Goal: Task Accomplishment & Management: Use online tool/utility

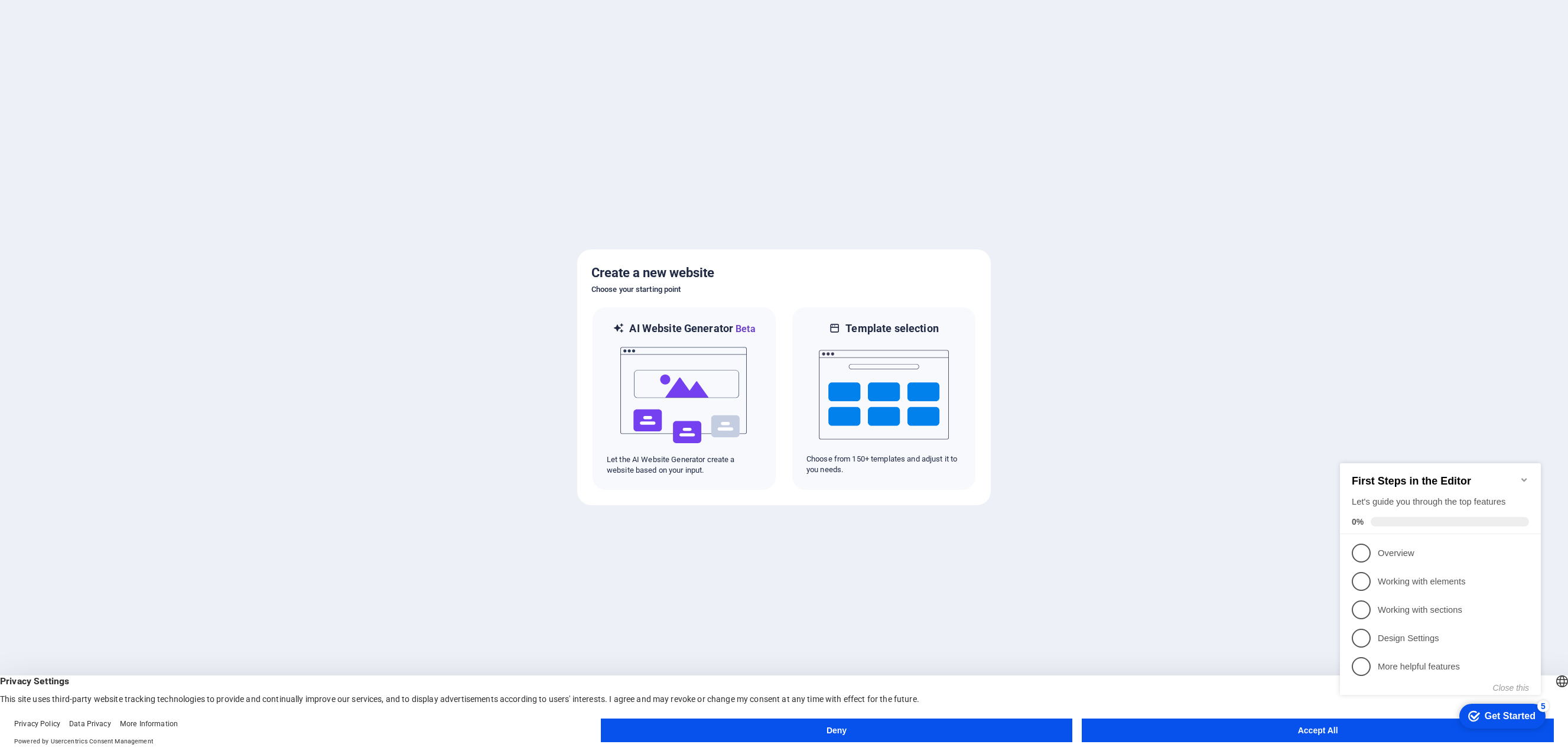
click at [1310, 729] on button "Accept All" at bounding box center [1317, 730] width 472 height 24
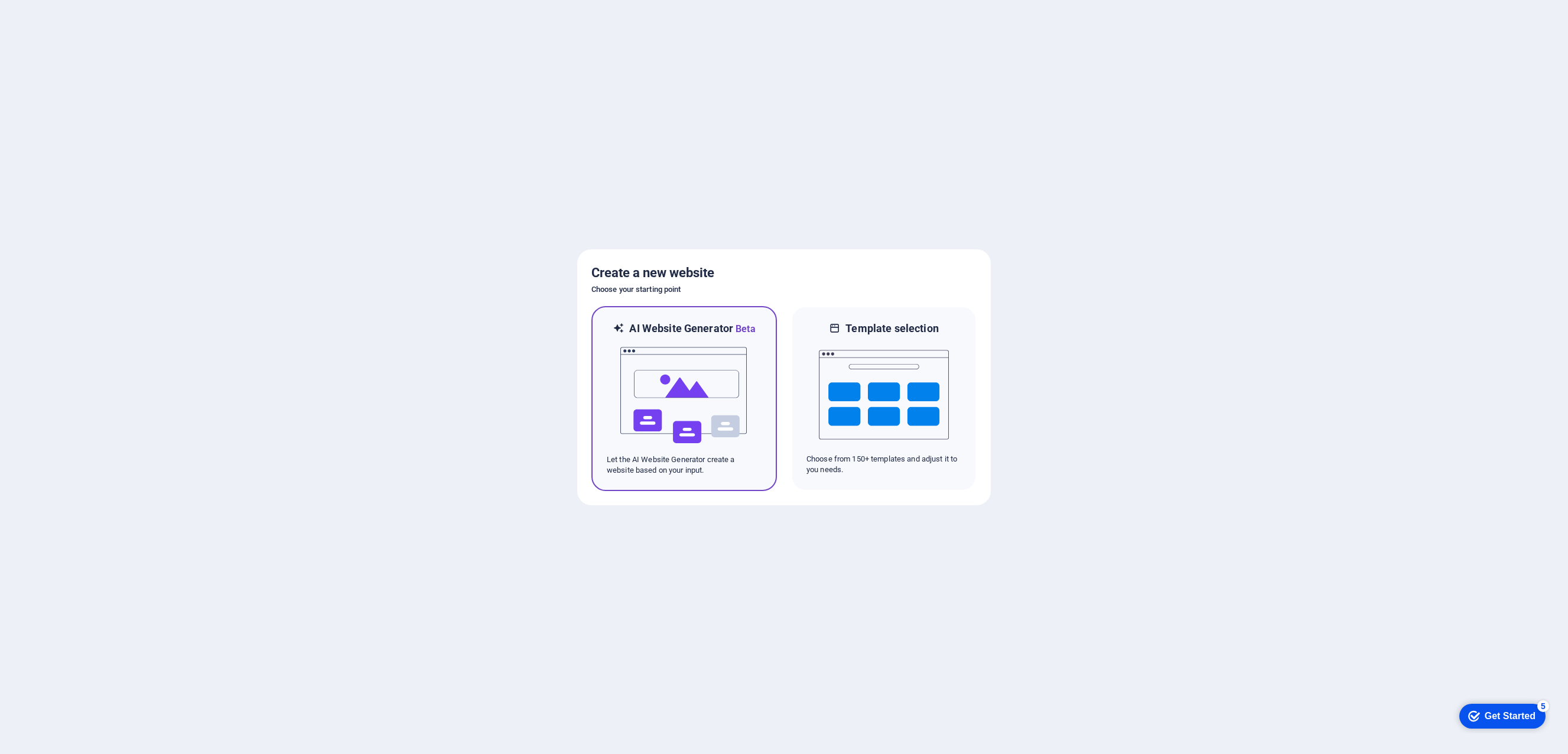
click at [689, 399] on img at bounding box center [684, 395] width 130 height 118
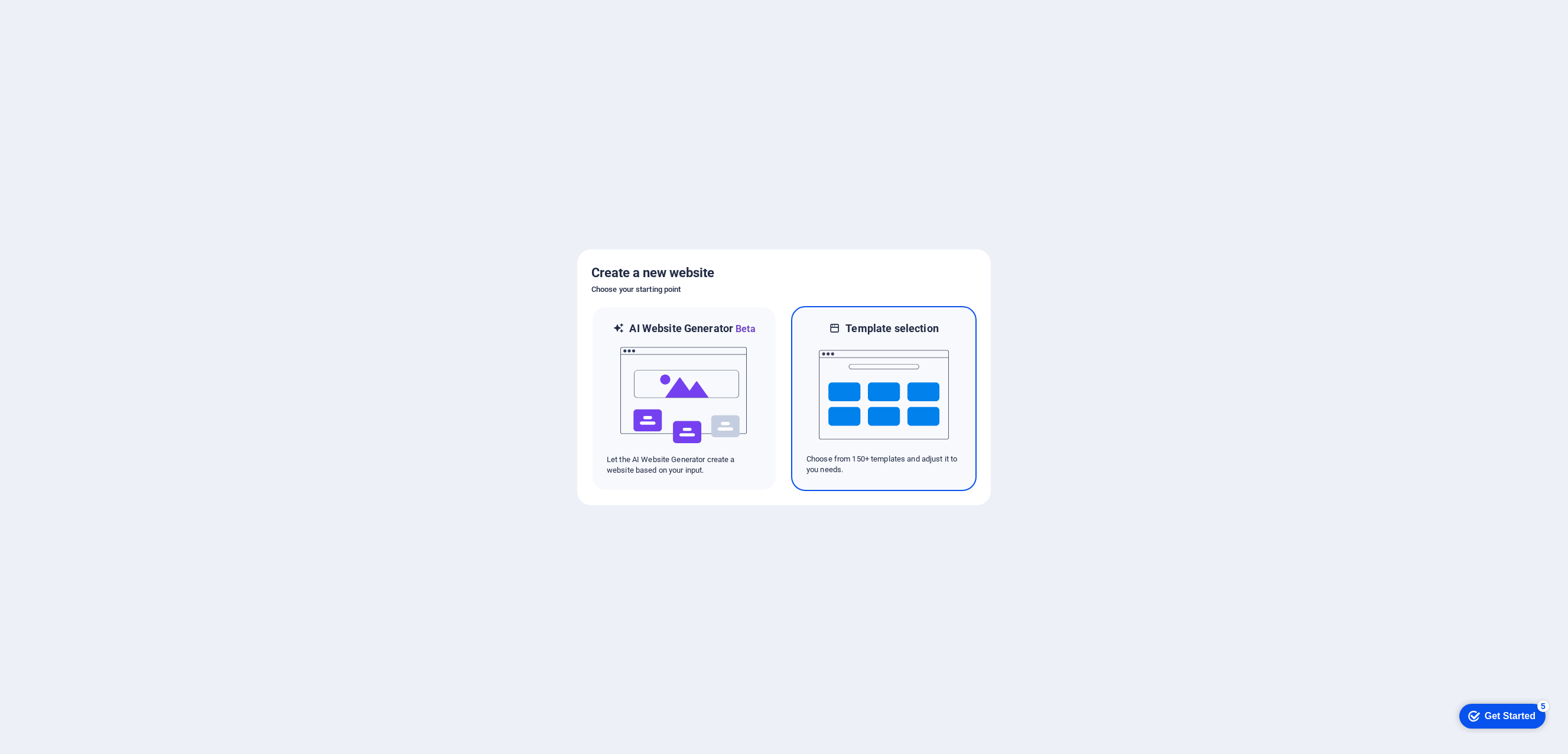
click at [894, 338] on img at bounding box center [884, 395] width 130 height 118
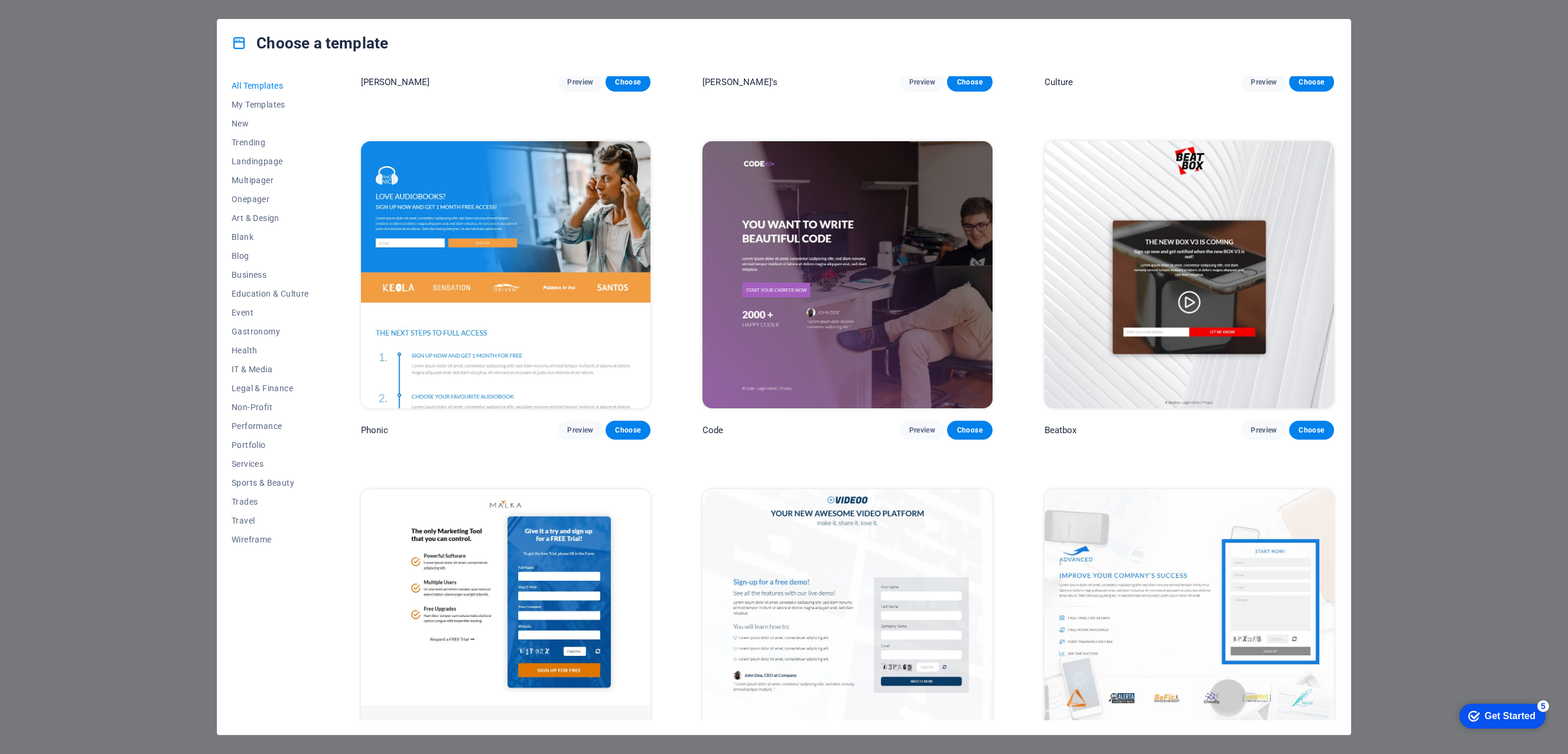
scroll to position [15970, 0]
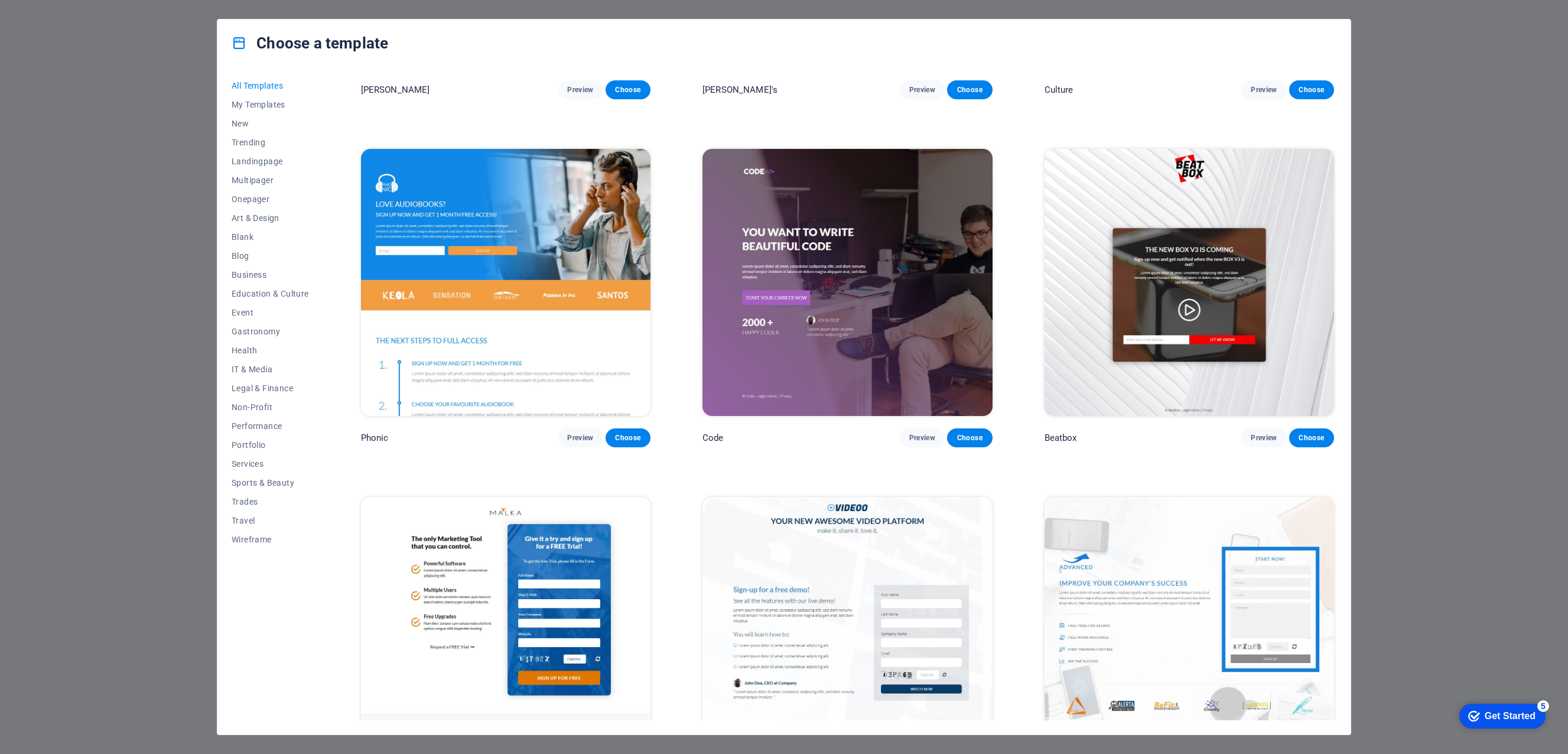
click at [916, 340] on img at bounding box center [847, 282] width 289 height 267
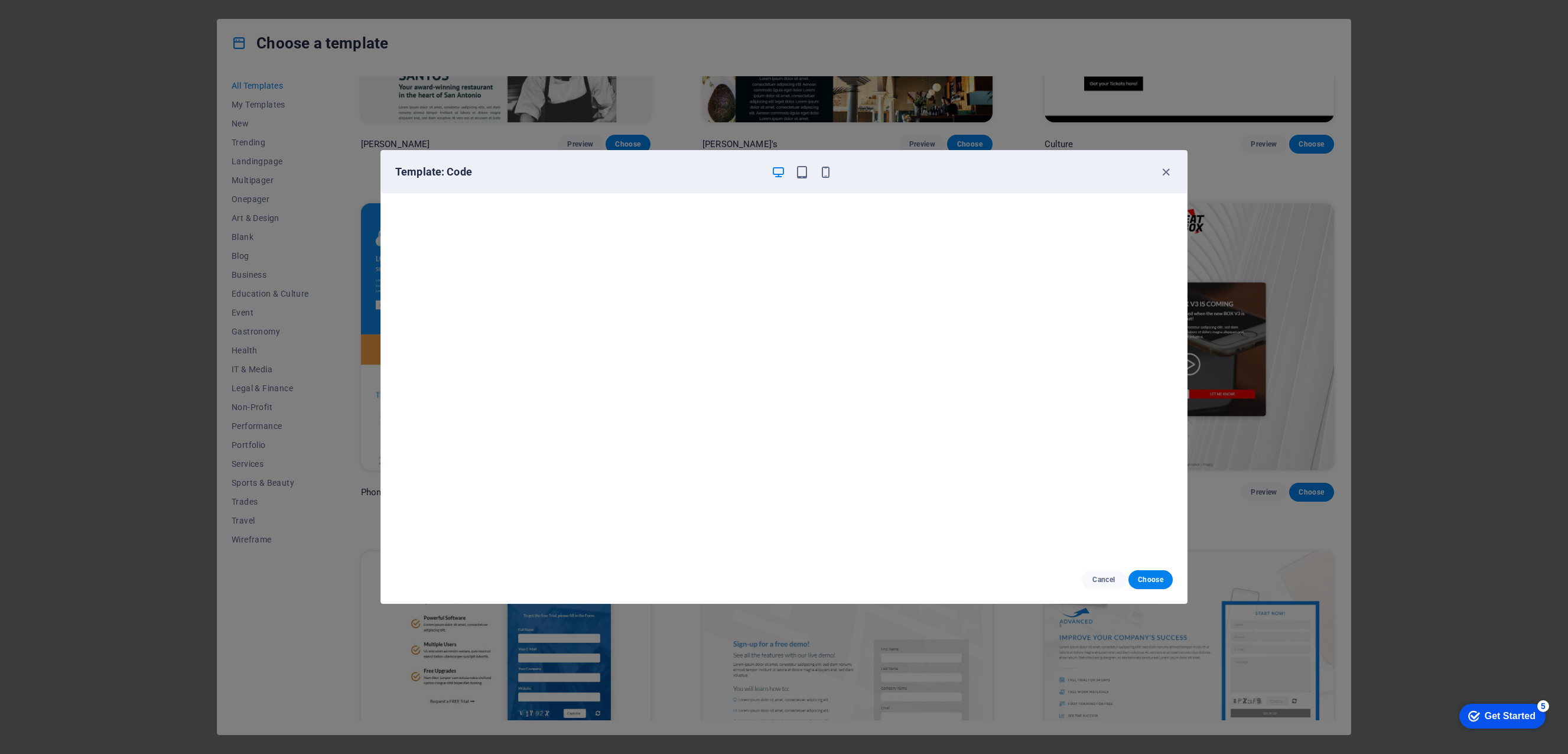
scroll to position [3, 0]
click at [1259, 314] on div "Template: Code Cancel Choose" at bounding box center [784, 377] width 1568 height 754
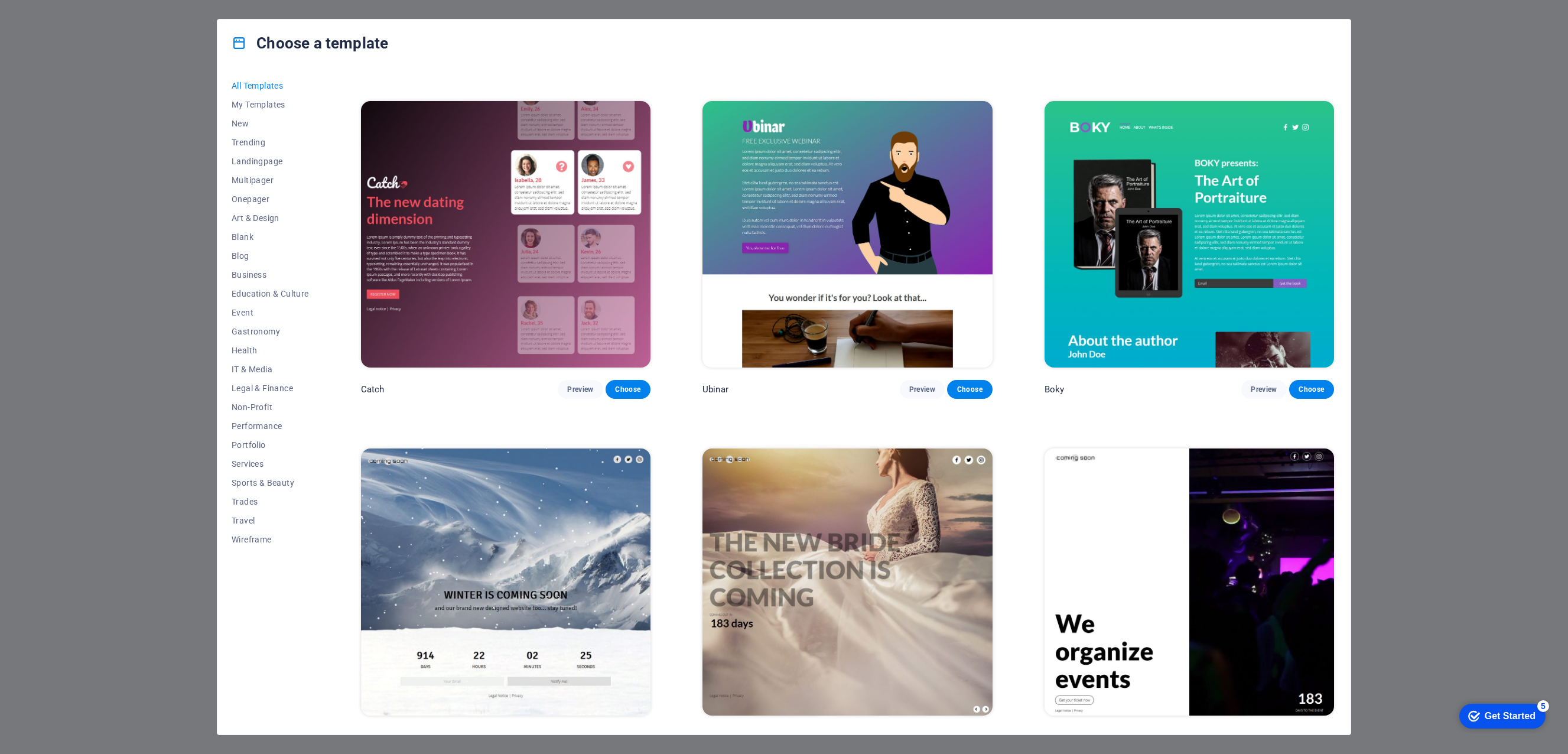
scroll to position [18073, 0]
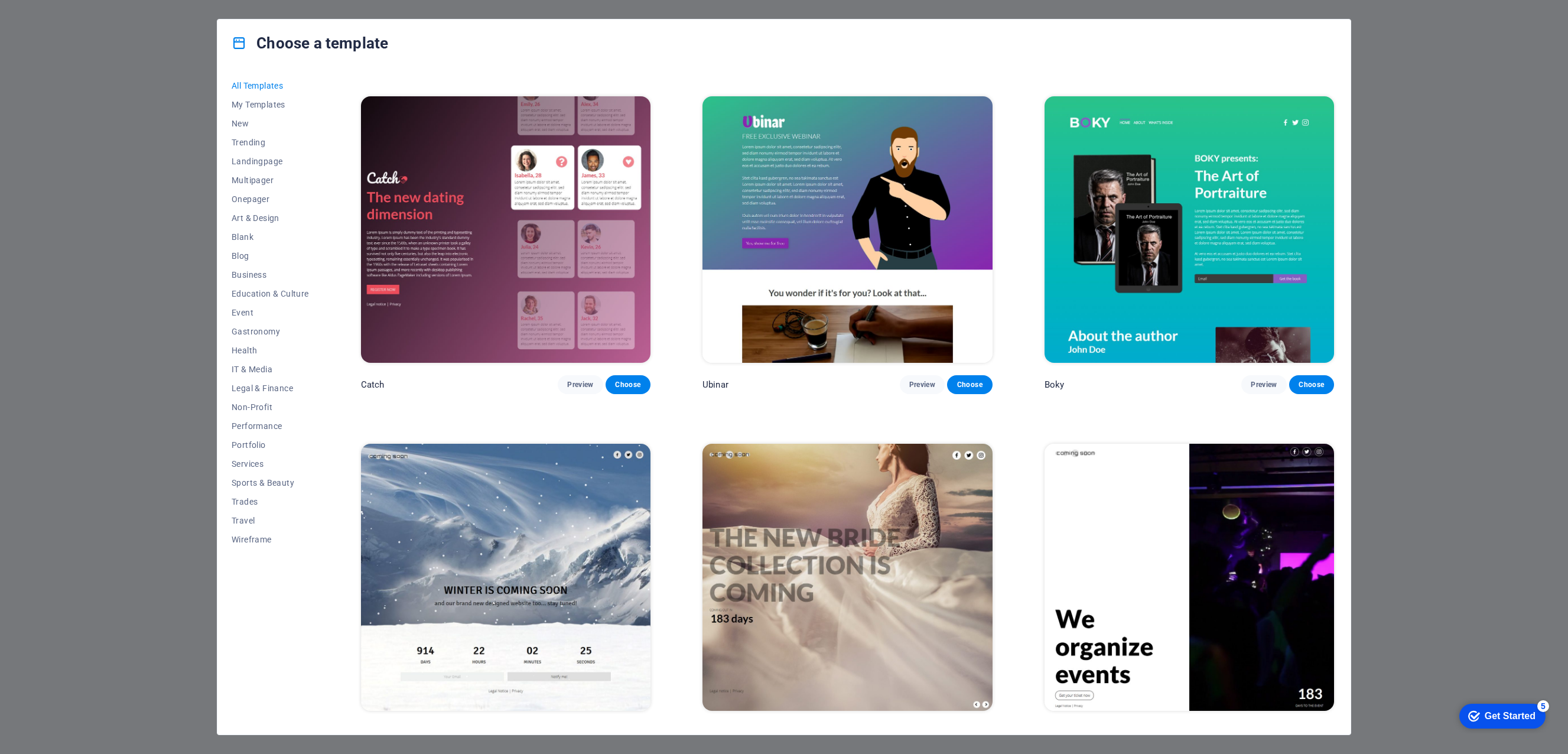
click at [1250, 728] on span "Preview" at bounding box center [1263, 732] width 26 height 9
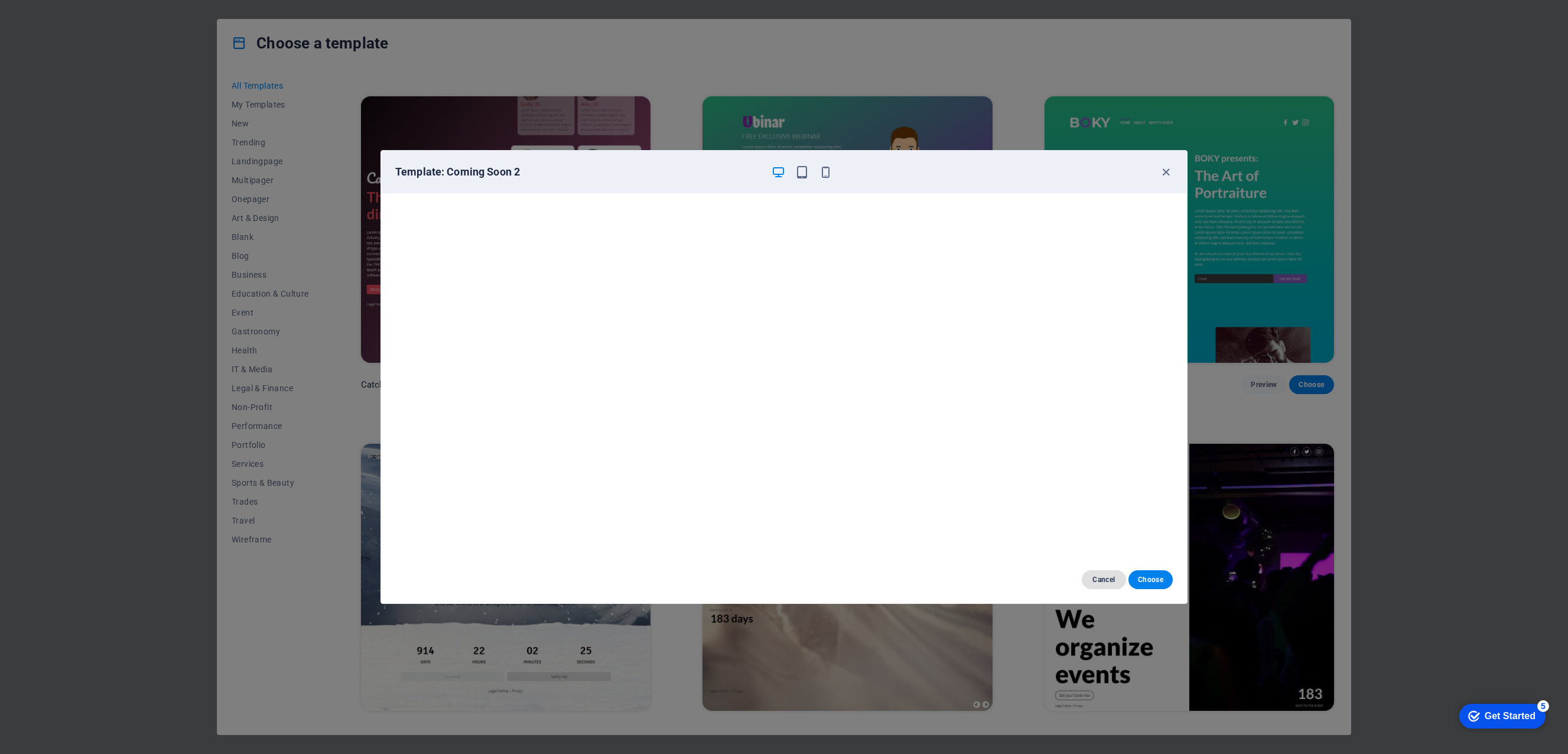
click at [1116, 577] on span "Cancel" at bounding box center [1104, 579] width 25 height 9
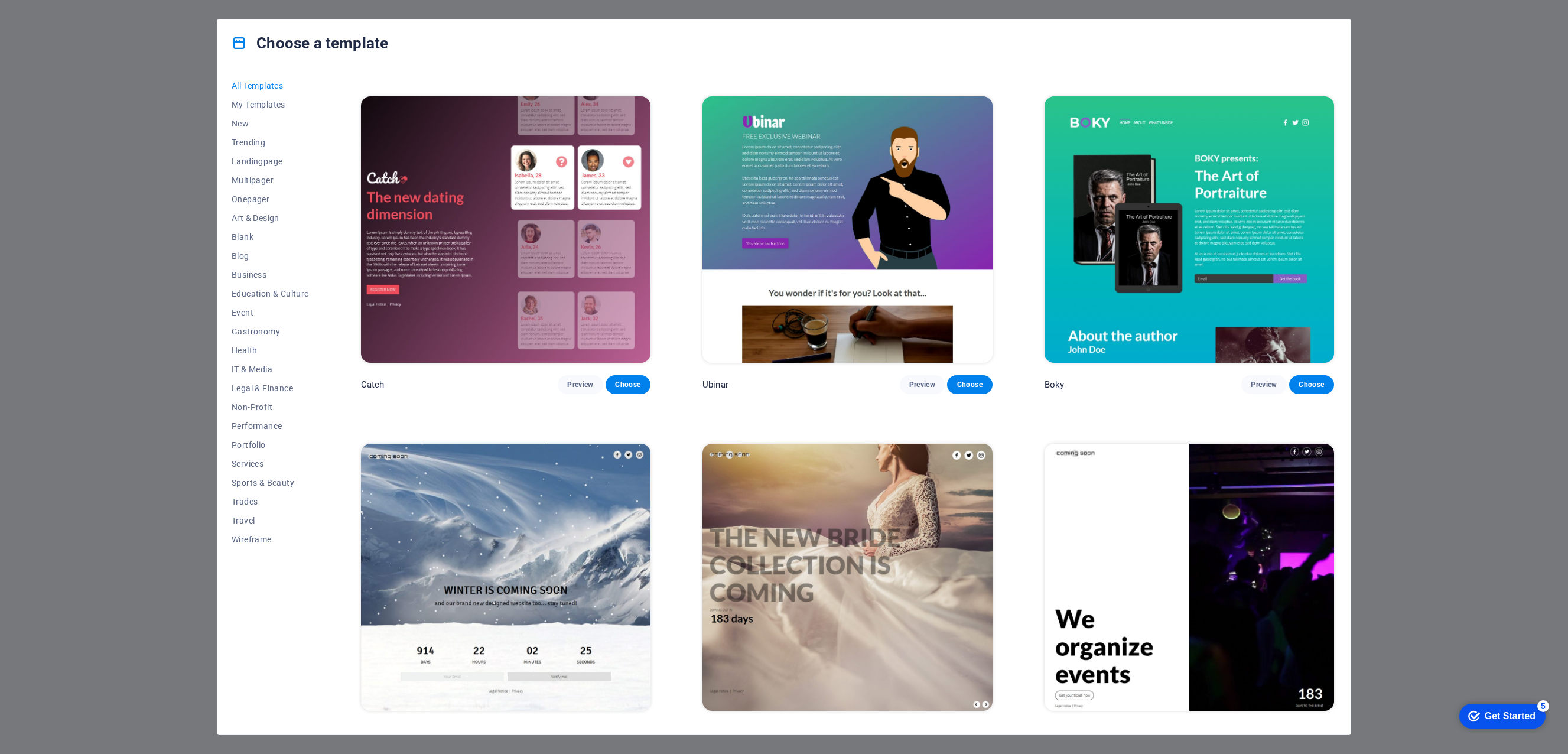
click at [577, 728] on span "Preview" at bounding box center [580, 732] width 26 height 9
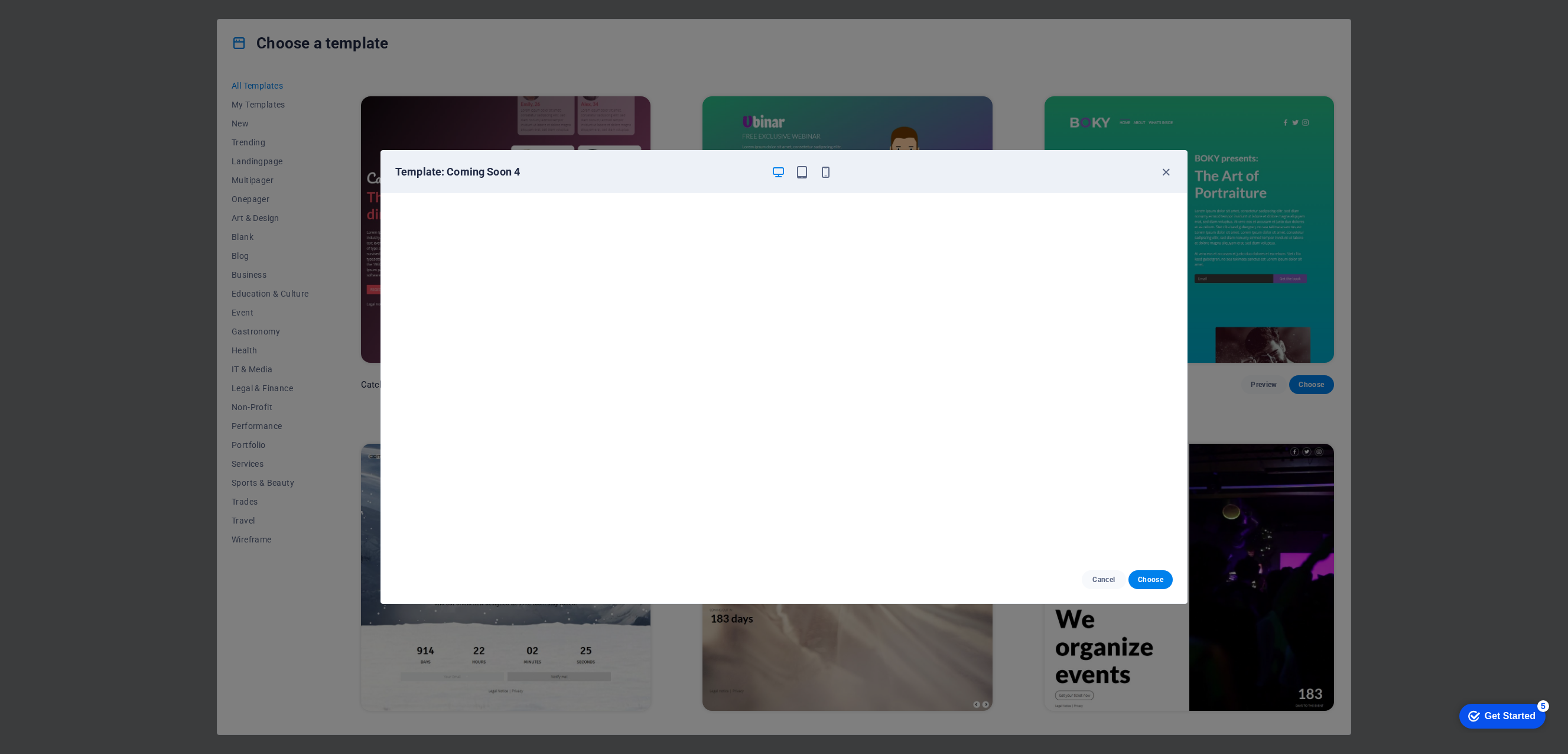
drag, startPoint x: 408, startPoint y: 608, endPoint x: 424, endPoint y: 585, distance: 28.0
click at [408, 608] on div "Template: Coming Soon 4 Cancel Choose" at bounding box center [784, 377] width 1568 height 754
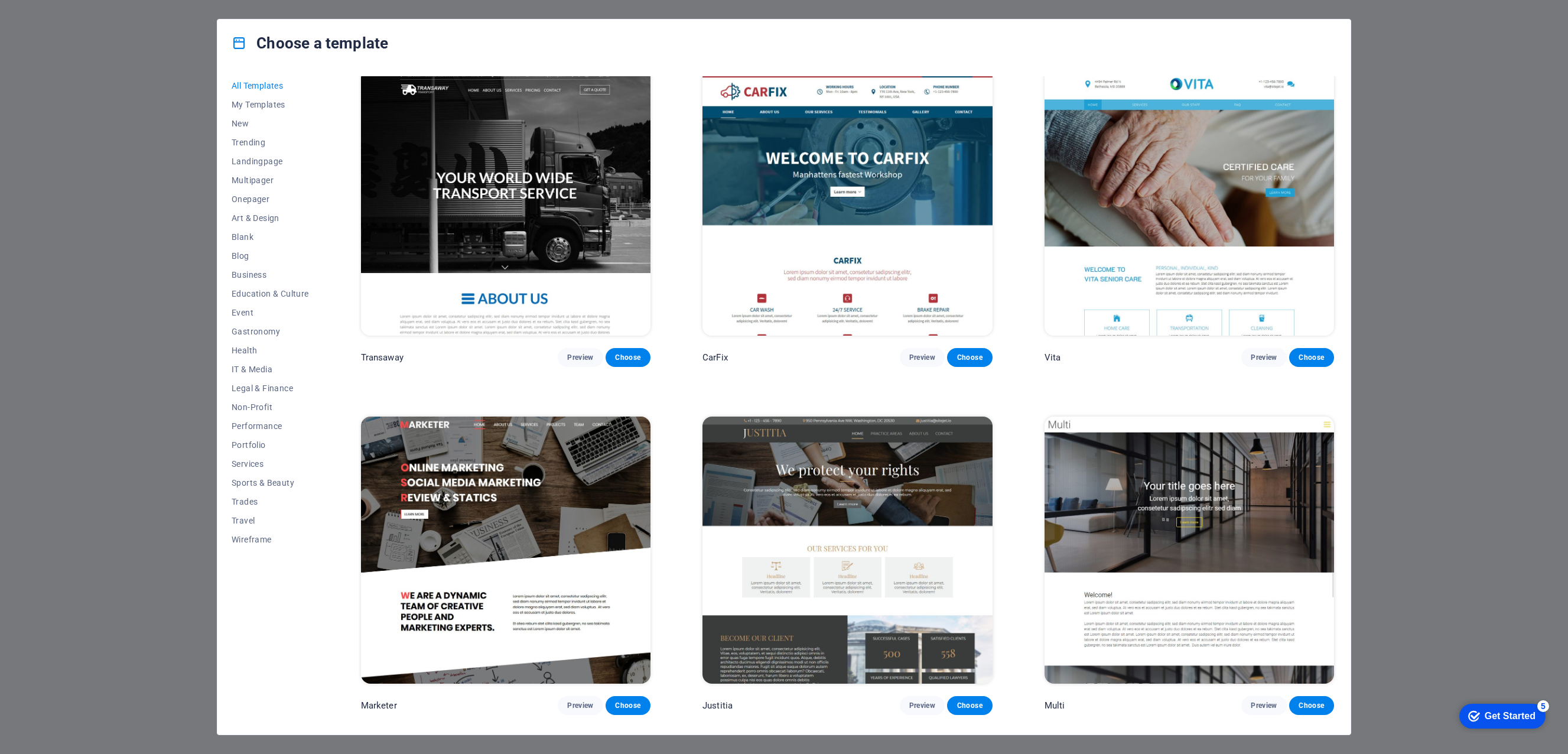
scroll to position [13577, 0]
click at [274, 107] on span "My Templates" at bounding box center [270, 104] width 77 height 9
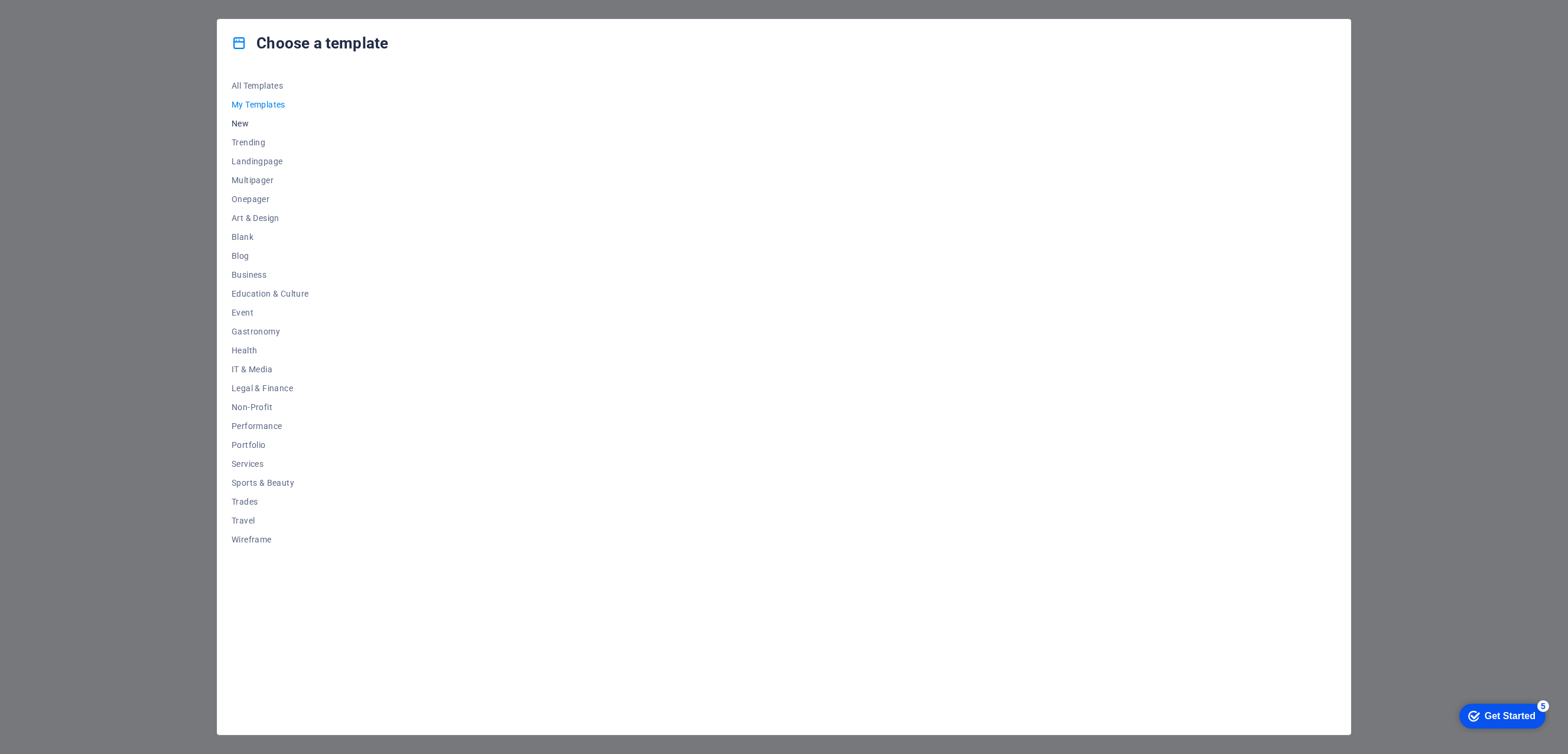
scroll to position [0, 0]
click at [1509, 241] on div "Choose a template All Templates My Templates New Trending Landingpage Multipage…" at bounding box center [784, 377] width 1568 height 754
click at [1486, 251] on div "Choose a template All Templates My Templates New Trending Landingpage Multipage…" at bounding box center [784, 377] width 1568 height 754
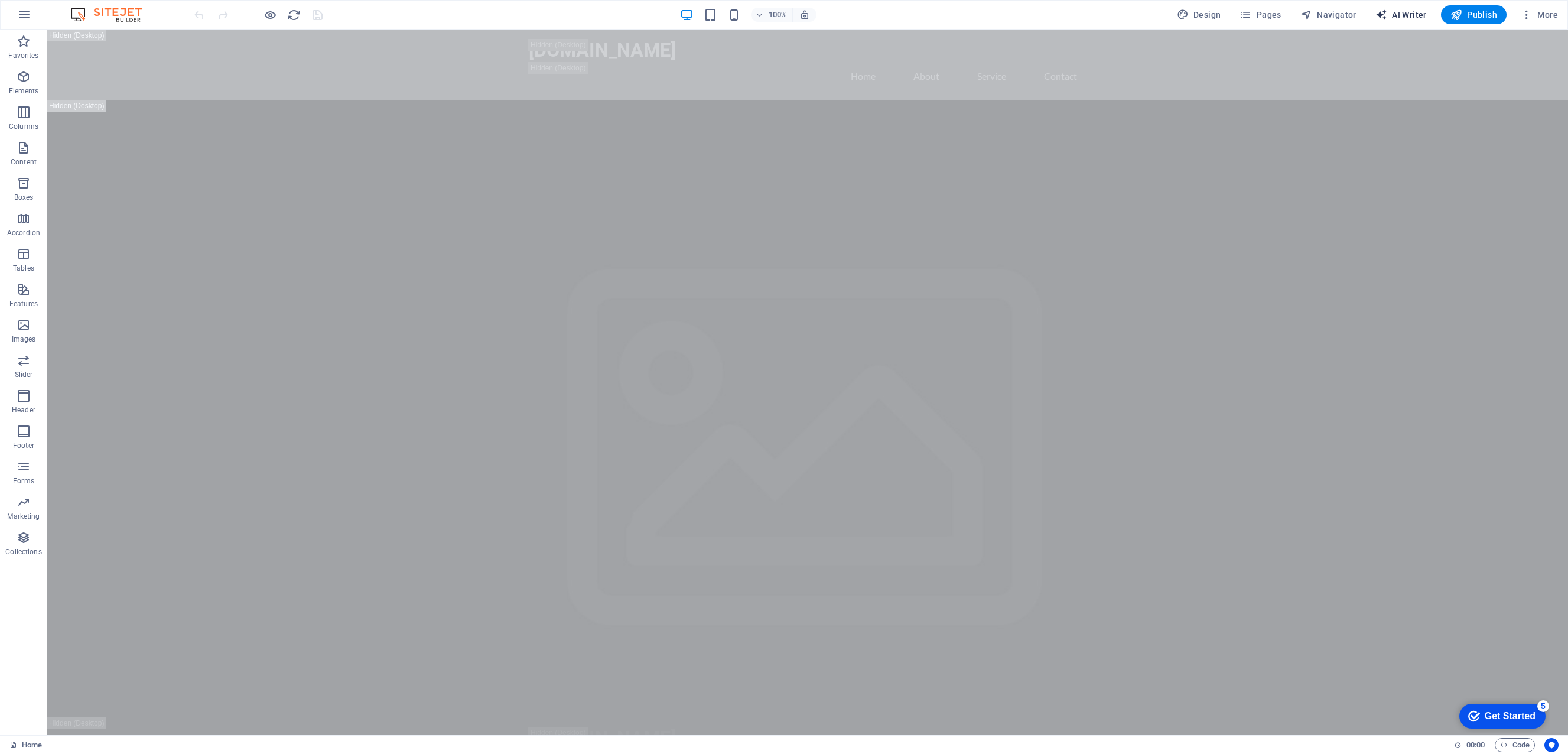
click at [1408, 10] on span "AI Writer" at bounding box center [1401, 15] width 51 height 12
select select "English"
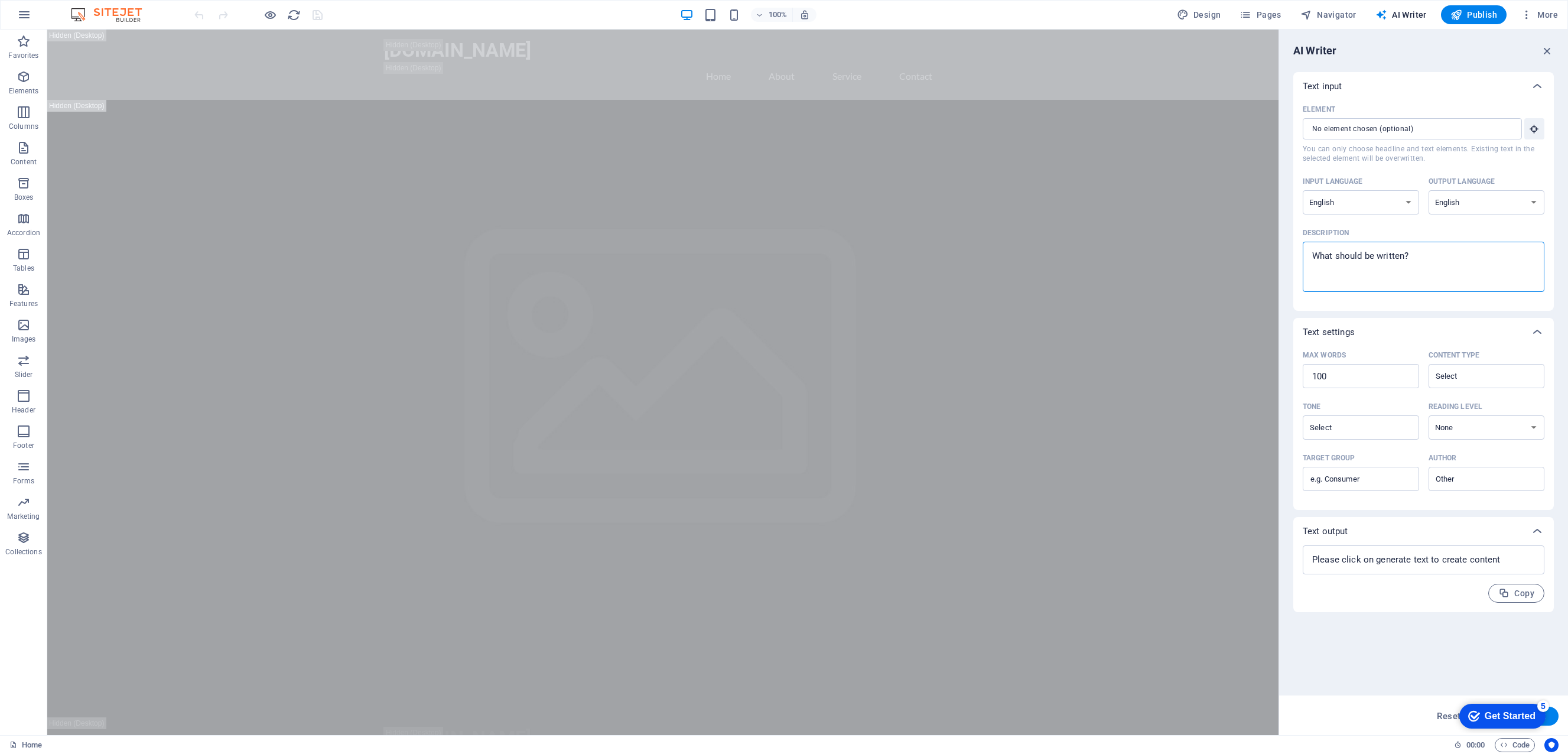
click at [1395, 273] on textarea "Description x ​" at bounding box center [1424, 267] width 230 height 39
type textarea "x"
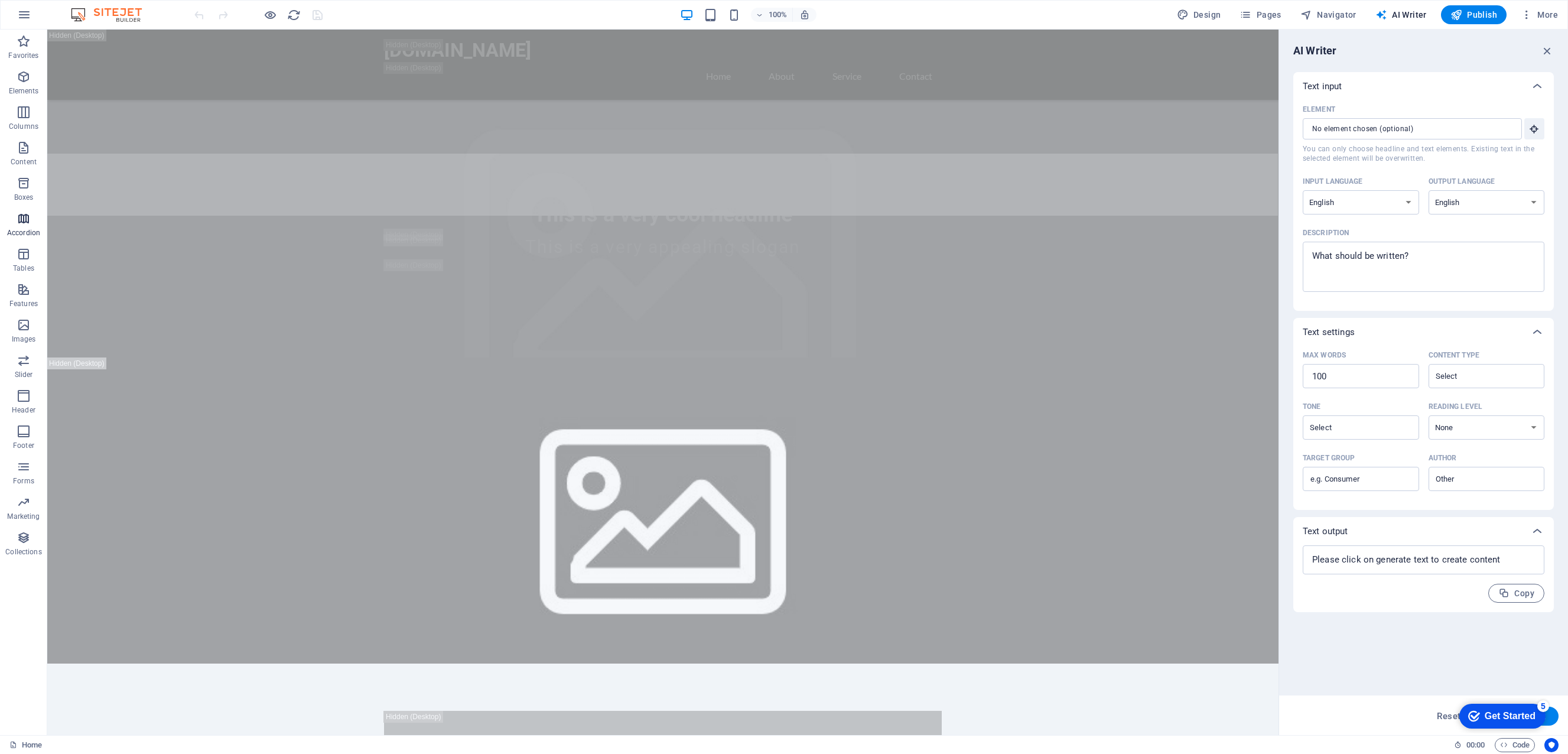
scroll to position [494, 0]
click at [29, 78] on icon "button" at bounding box center [23, 77] width 14 height 14
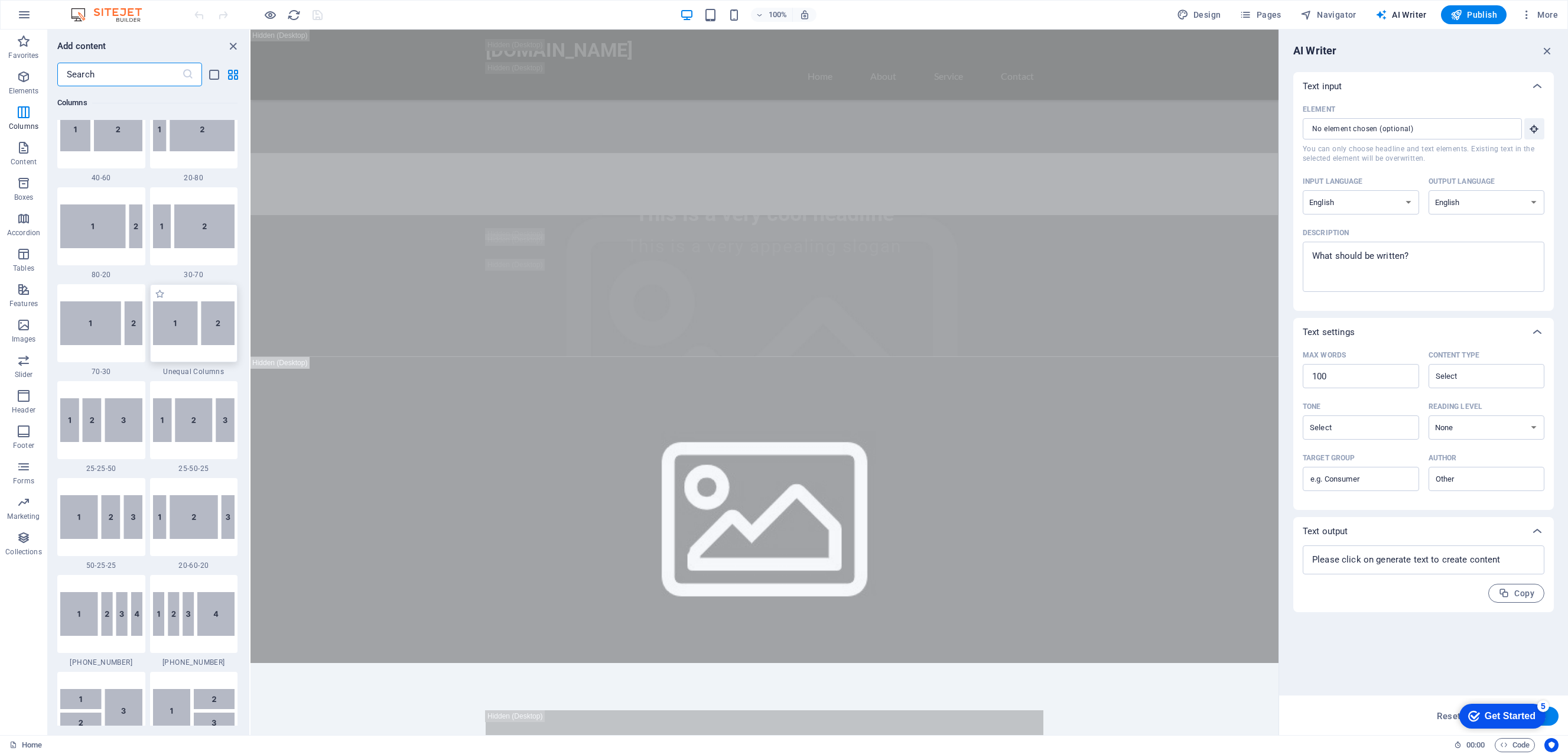
scroll to position [1020, 0]
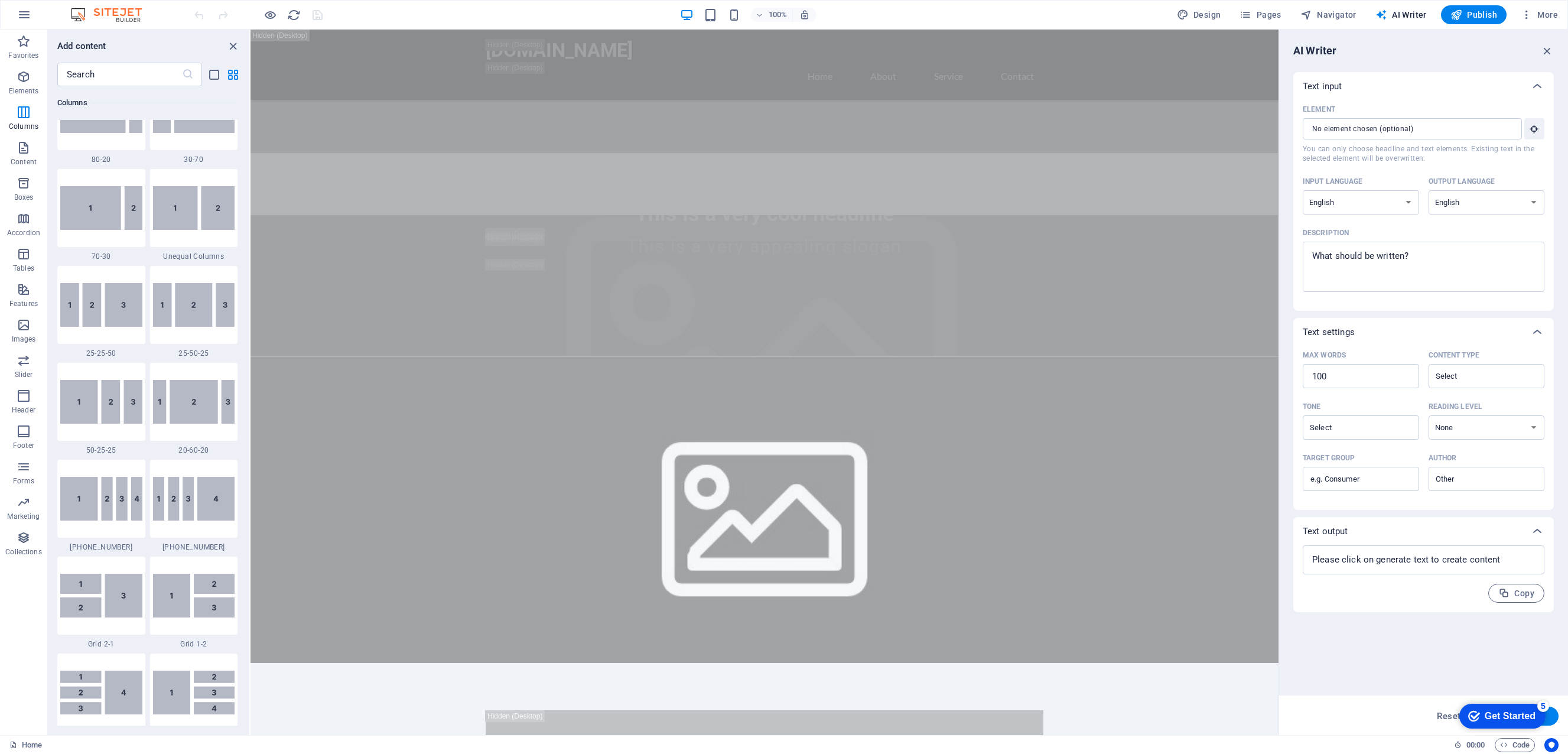
click at [330, 357] on figure at bounding box center [765, 510] width 1028 height 306
click at [284, 14] on div at bounding box center [258, 15] width 132 height 19
click at [1275, 17] on span "Pages" at bounding box center [1260, 15] width 42 height 12
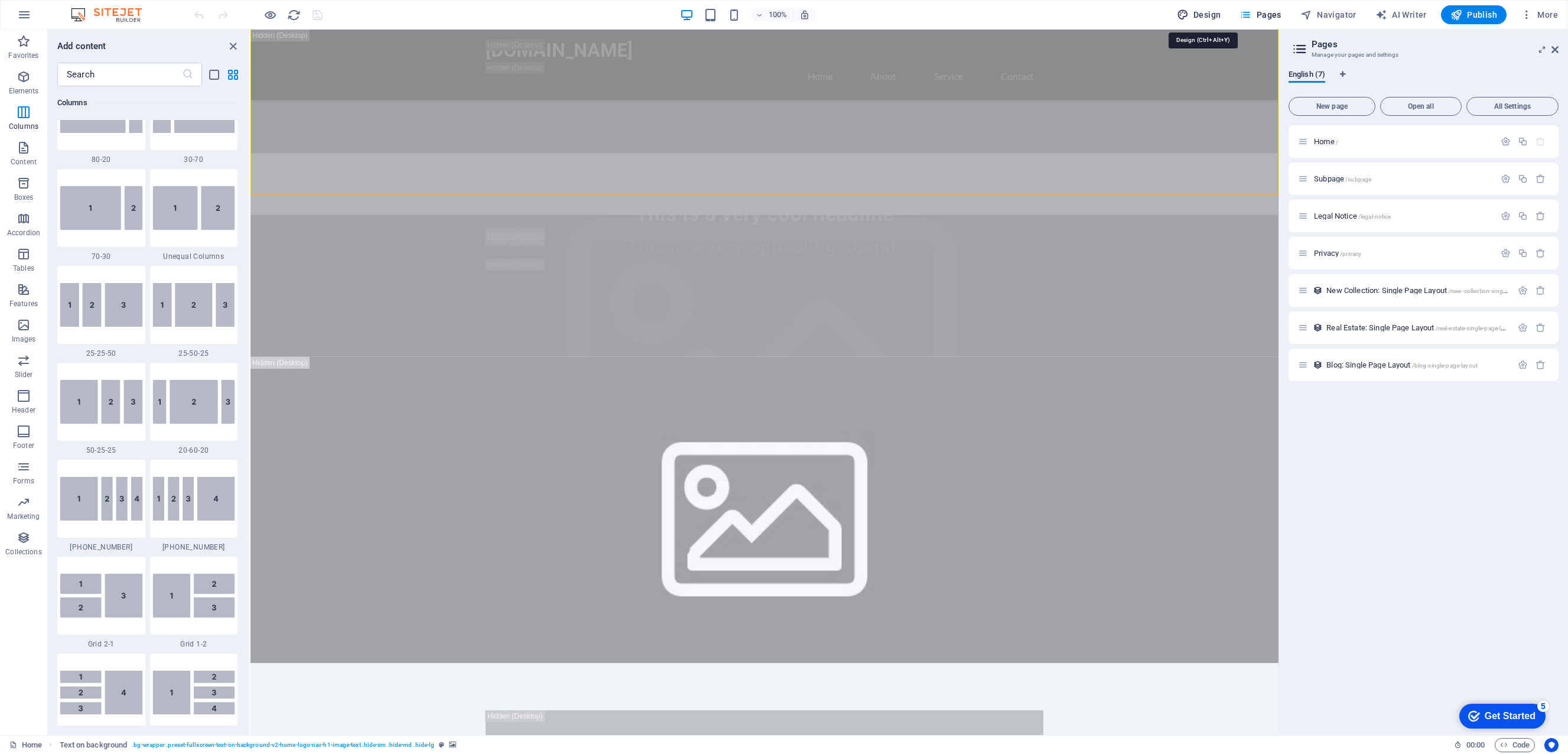
click at [1214, 18] on span "Design" at bounding box center [1199, 15] width 44 height 12
select select "px"
select select "200"
select select "px"
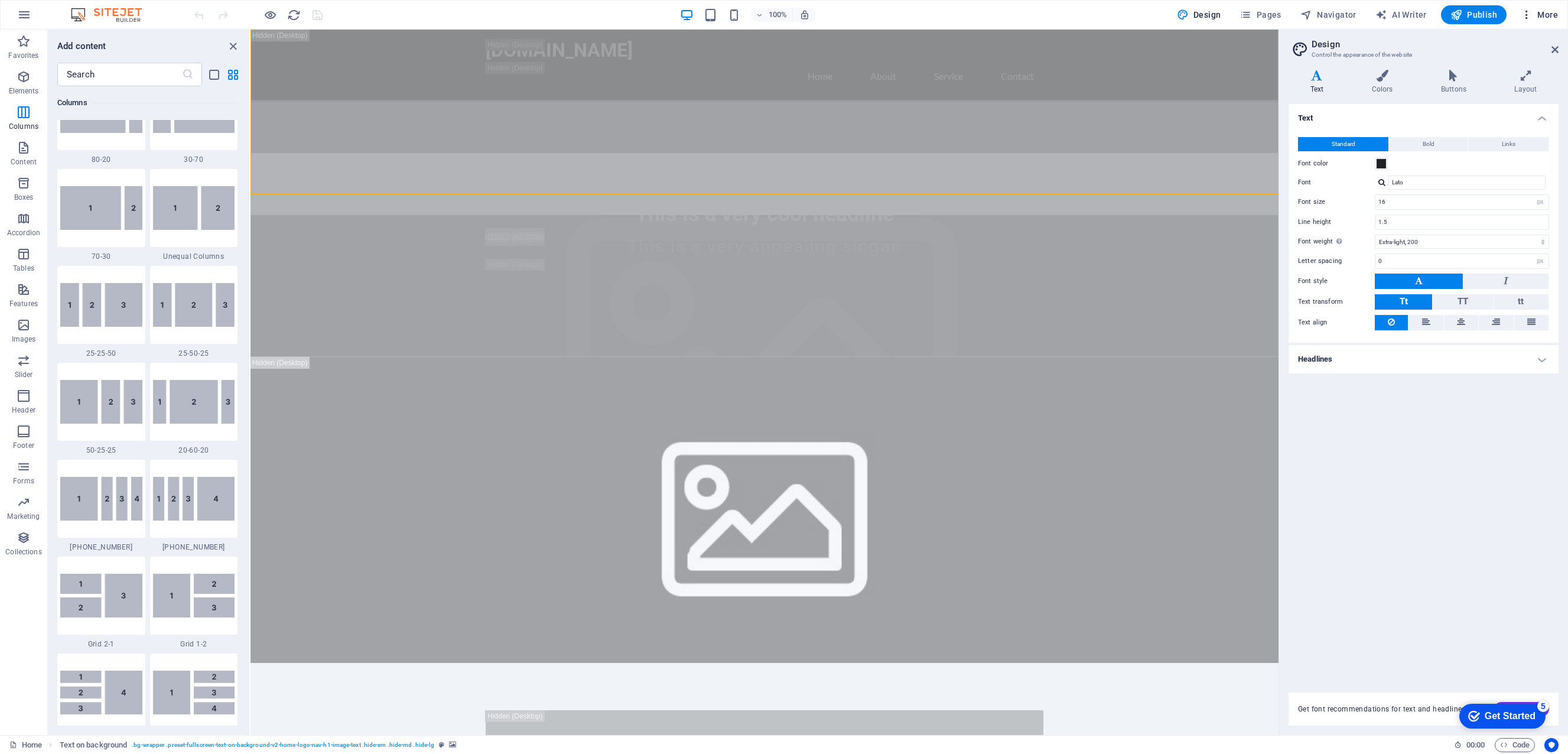
click at [1552, 18] on span "More" at bounding box center [1539, 15] width 37 height 12
click at [1511, 20] on div at bounding box center [784, 377] width 1568 height 754
click at [1409, 18] on span "AI Writer" at bounding box center [1401, 15] width 51 height 12
select select "English"
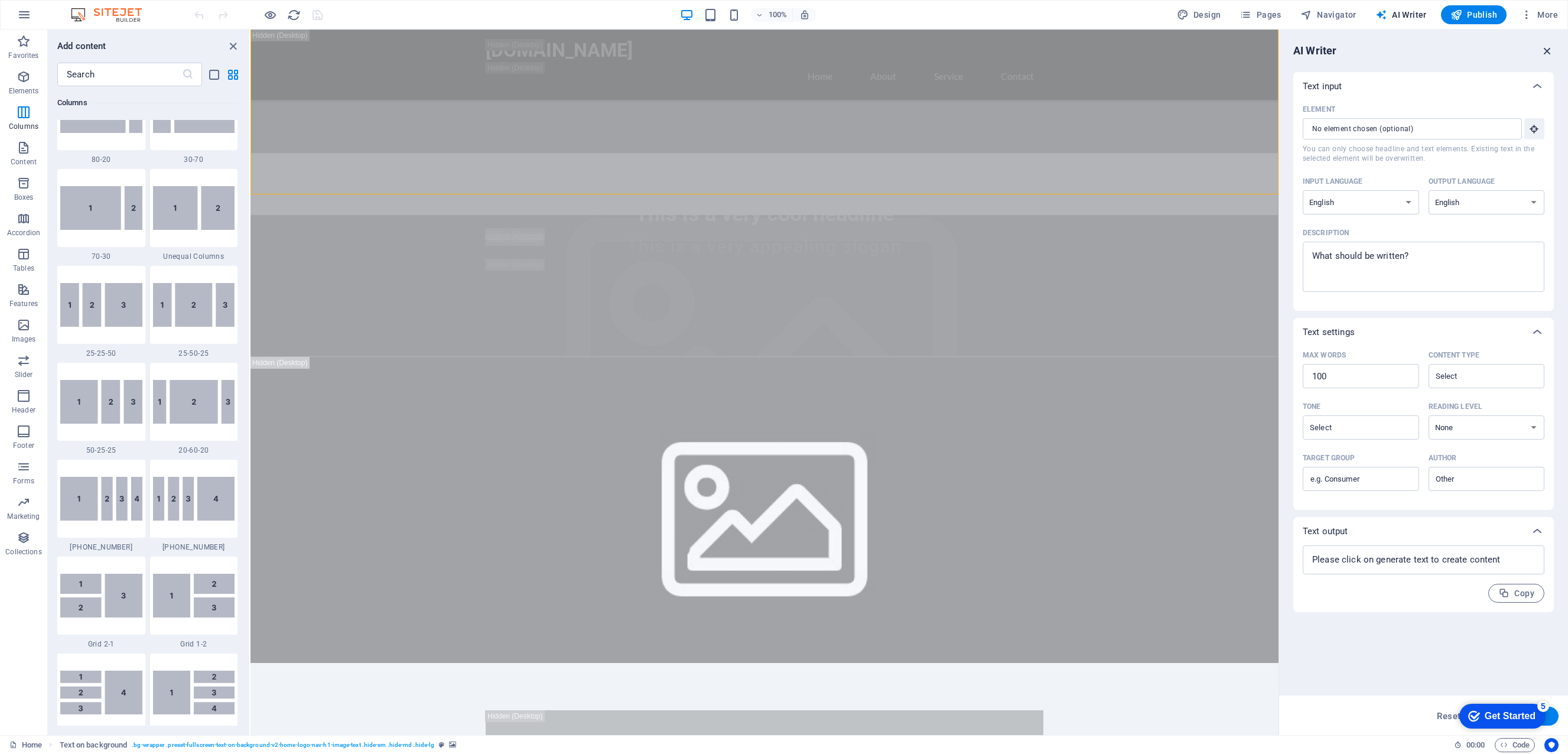
click at [1548, 49] on icon "button" at bounding box center [1547, 51] width 13 height 13
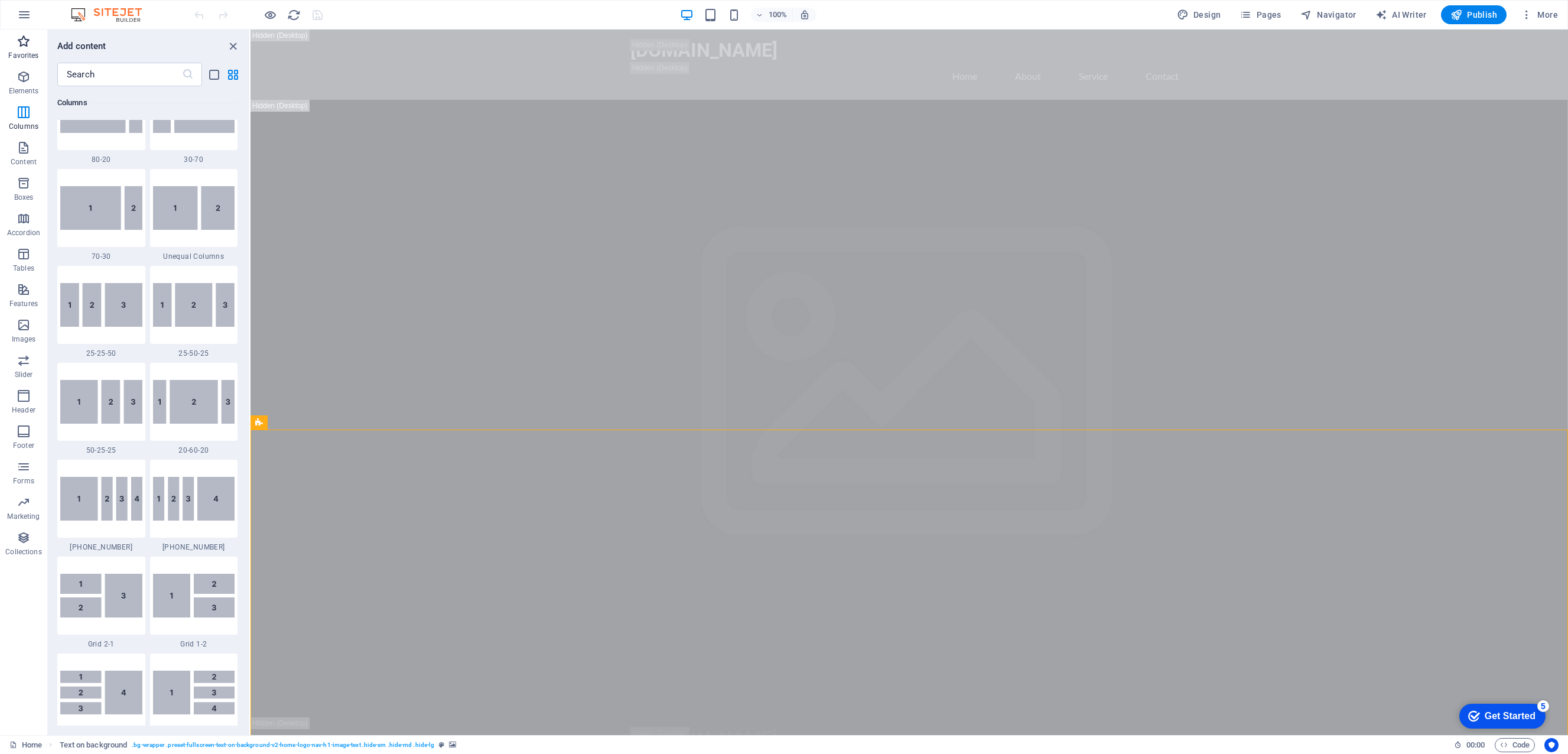
scroll to position [0, 0]
click at [20, 13] on icon "button" at bounding box center [24, 15] width 14 height 14
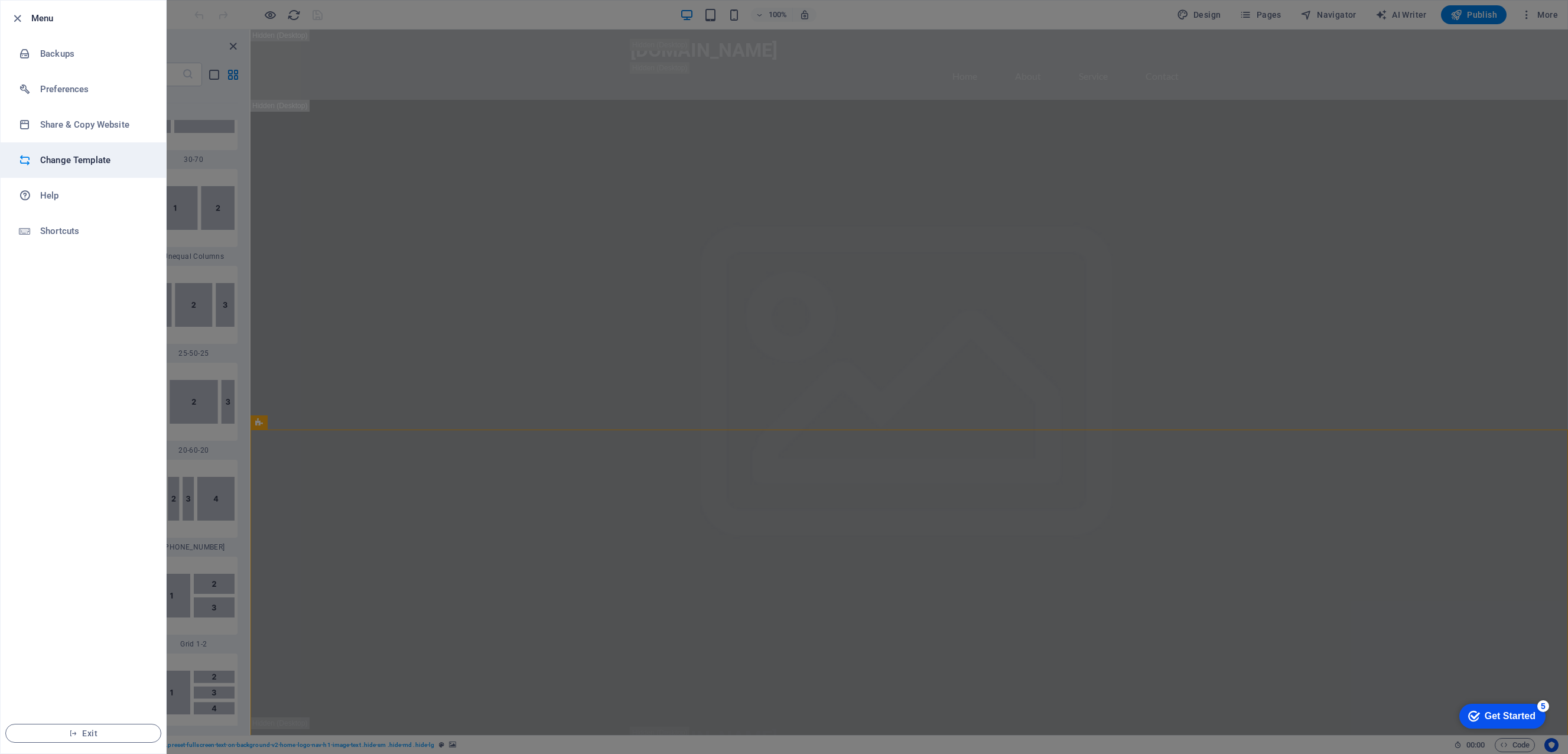
click at [83, 157] on h6 "Change Template" at bounding box center [94, 160] width 109 height 14
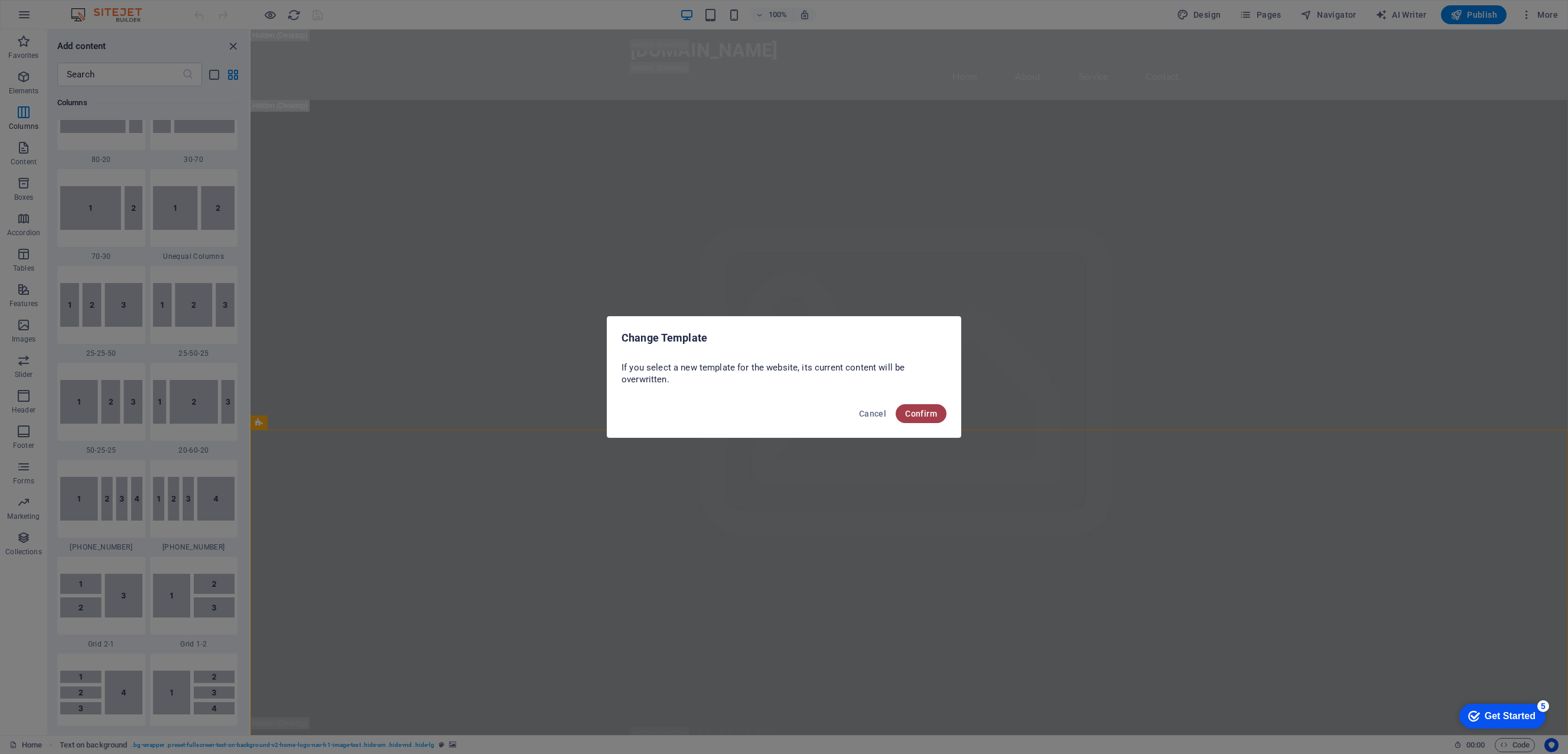
click at [939, 410] on button "Confirm" at bounding box center [921, 413] width 51 height 19
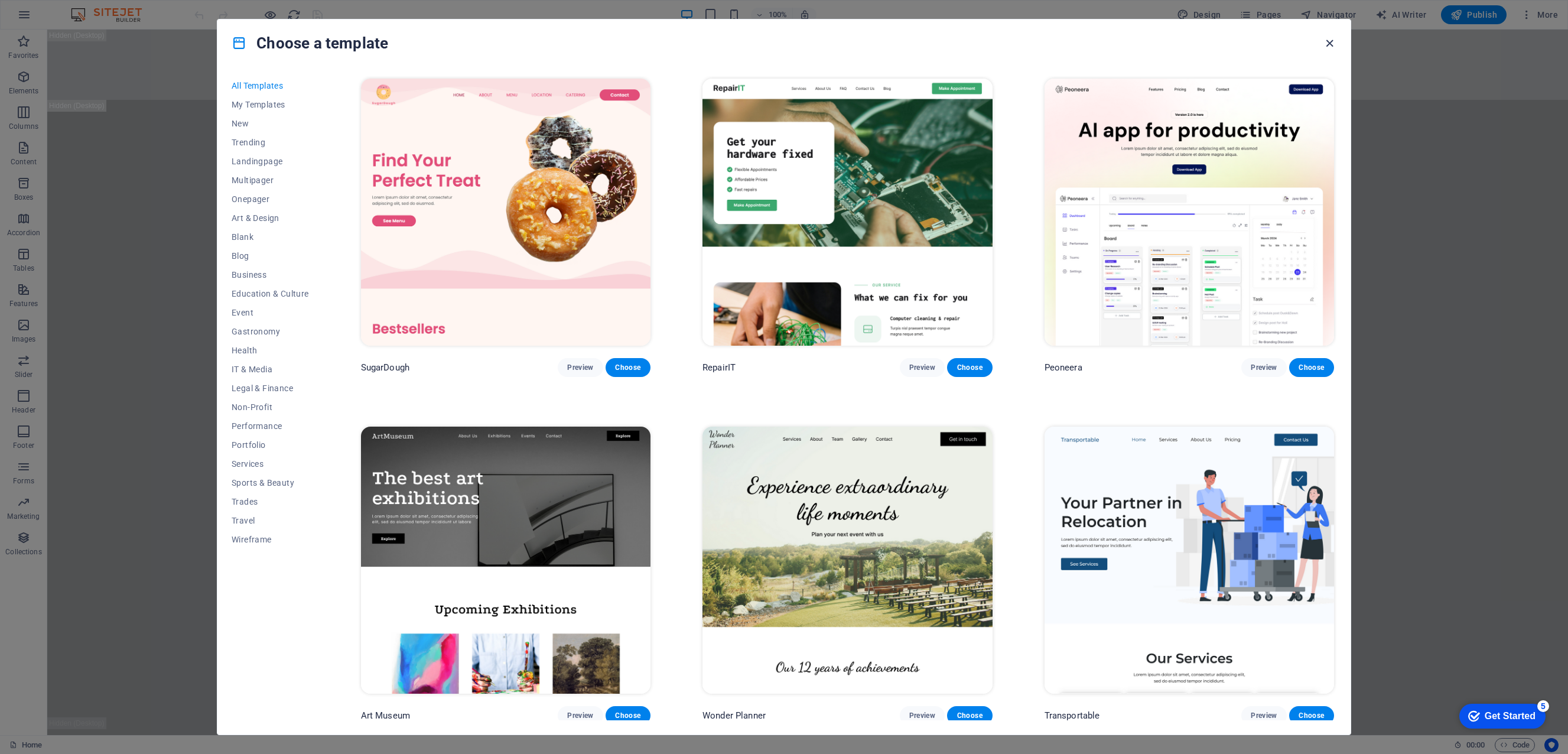
drag, startPoint x: 1311, startPoint y: 42, endPoint x: 1325, endPoint y: 39, distance: 14.3
click at [1315, 42] on div "Choose a template" at bounding box center [784, 43] width 1133 height 47
drag, startPoint x: 1328, startPoint y: 39, endPoint x: 1279, endPoint y: 11, distance: 56.4
click at [1328, 39] on icon "button" at bounding box center [1329, 43] width 13 height 13
